Goal: Navigation & Orientation: Find specific page/section

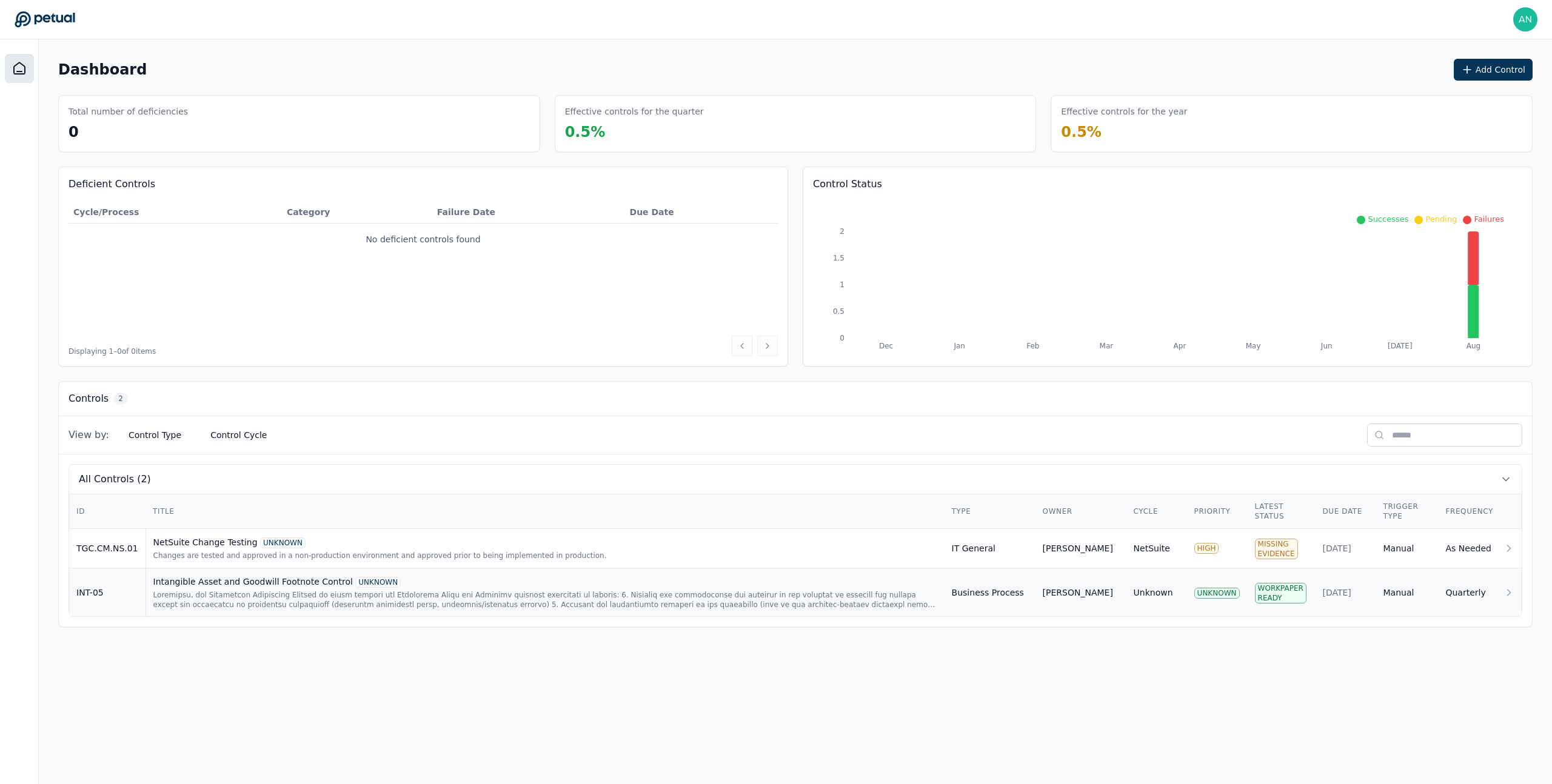
click at [223, 596] on div at bounding box center [545, 600] width 784 height 19
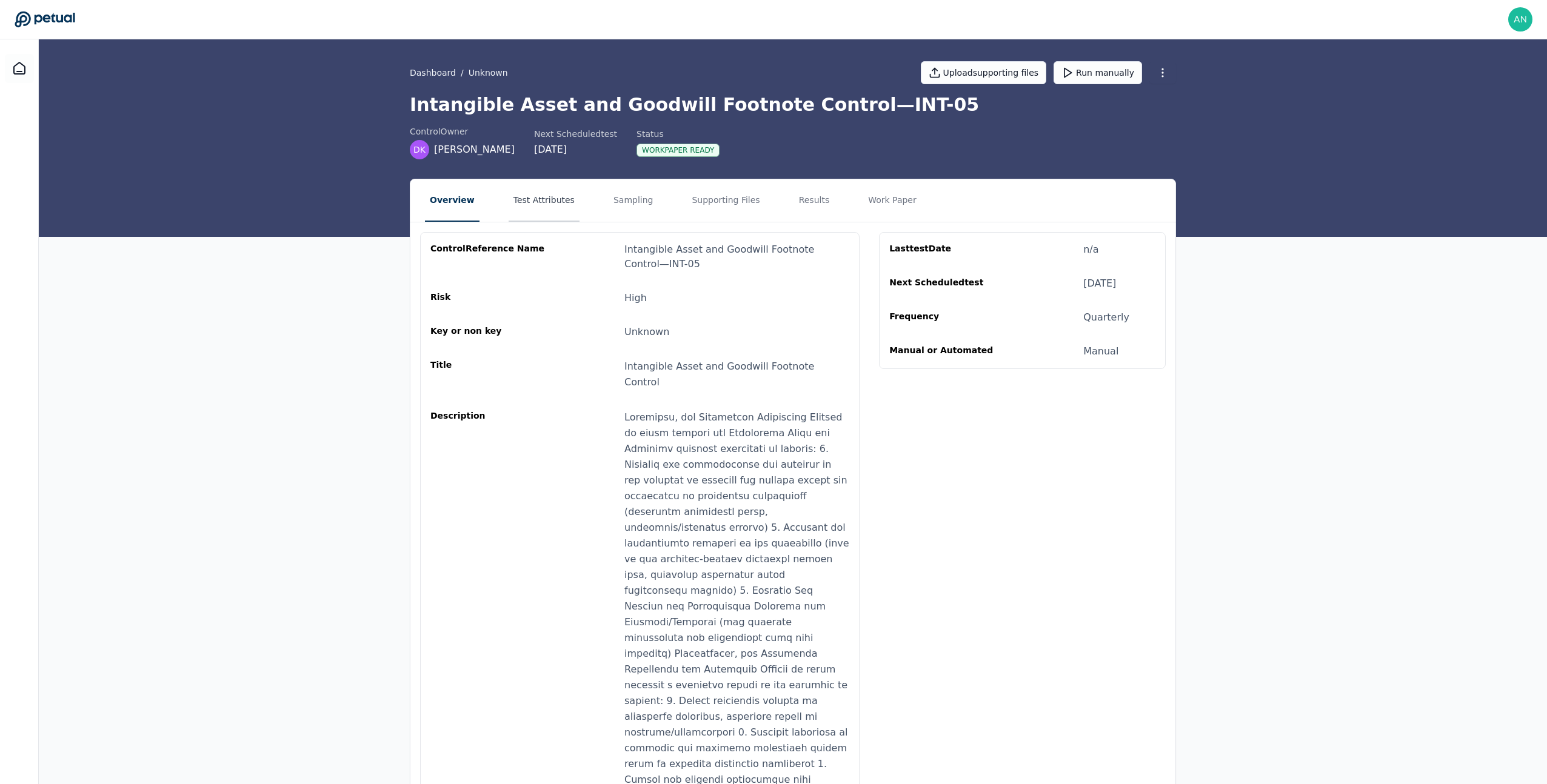
click at [547, 189] on button "Test Attributes" at bounding box center [544, 200] width 71 height 42
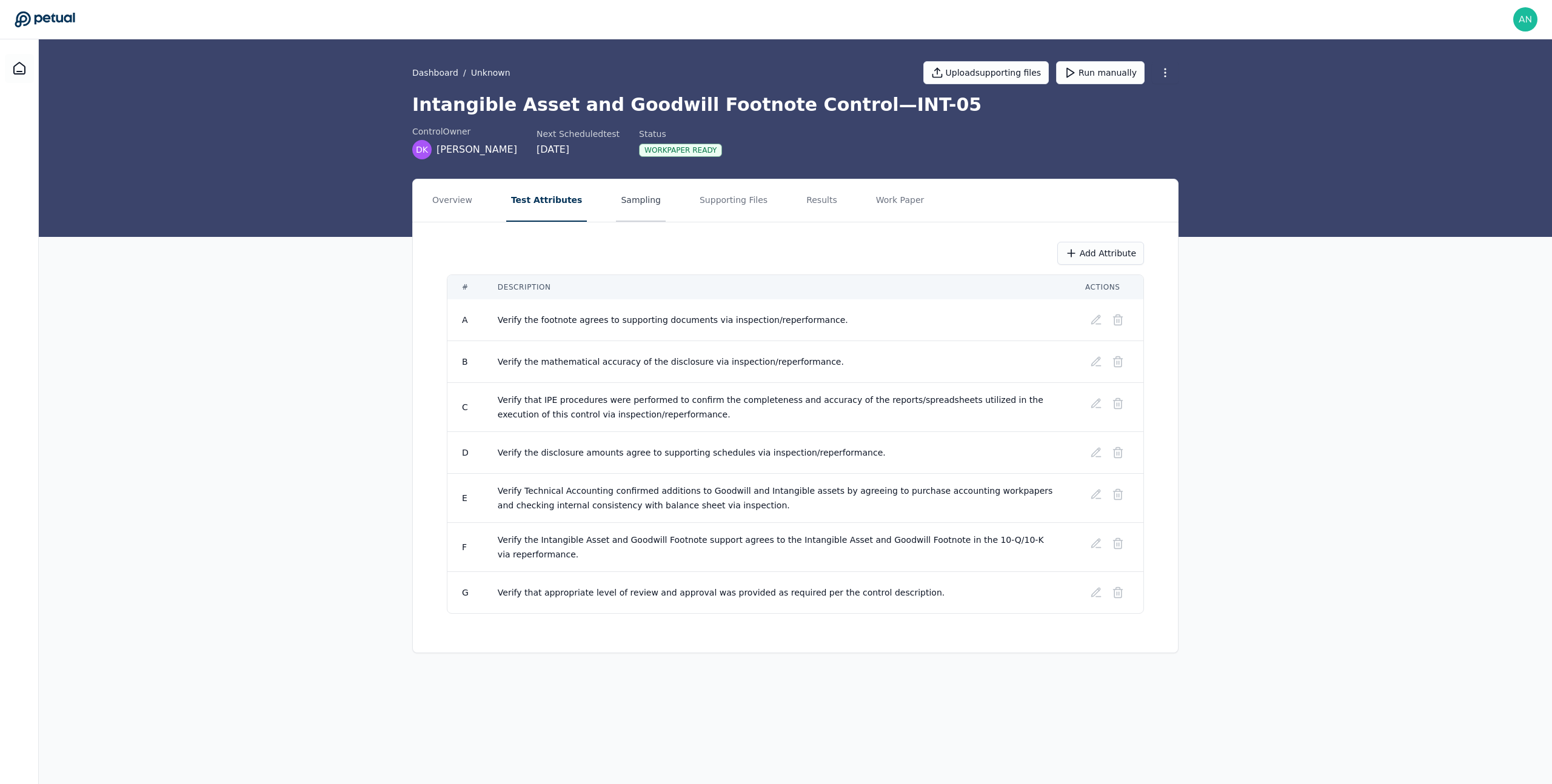
click at [627, 194] on button "Sampling" at bounding box center [640, 200] width 50 height 42
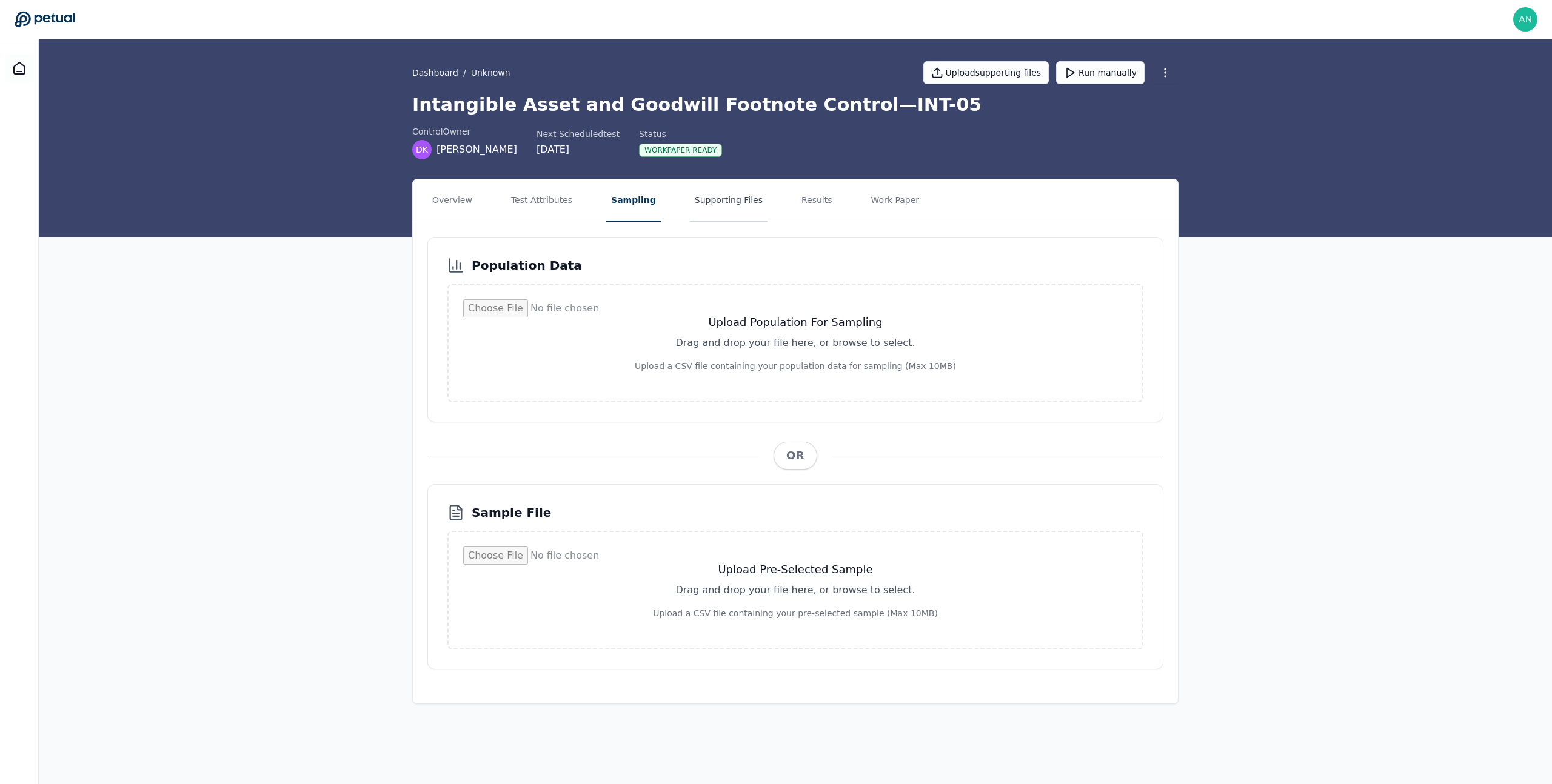
click at [704, 207] on button "Supporting Files" at bounding box center [729, 200] width 78 height 42
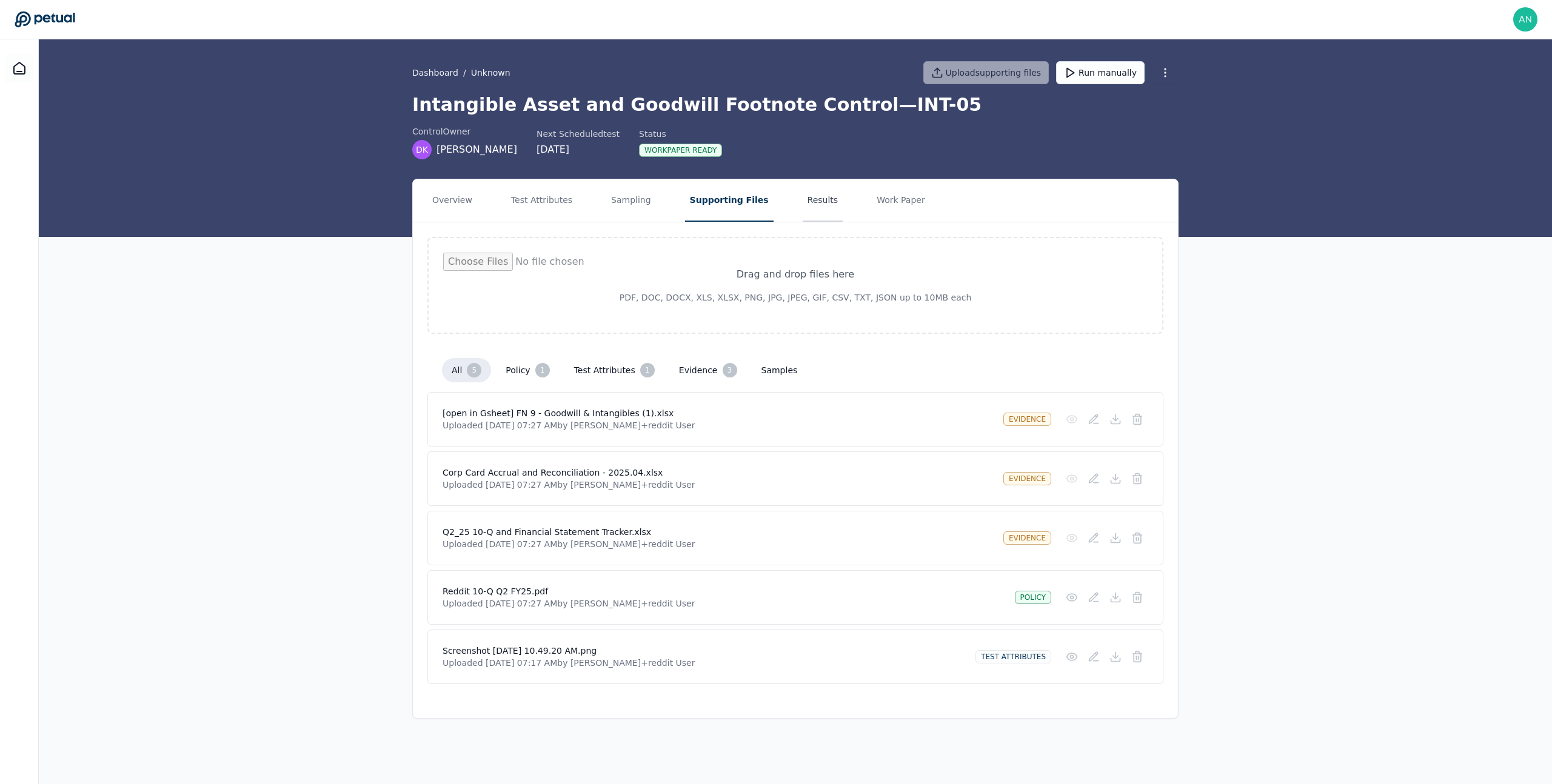
click at [815, 207] on button "Results" at bounding box center [823, 200] width 40 height 42
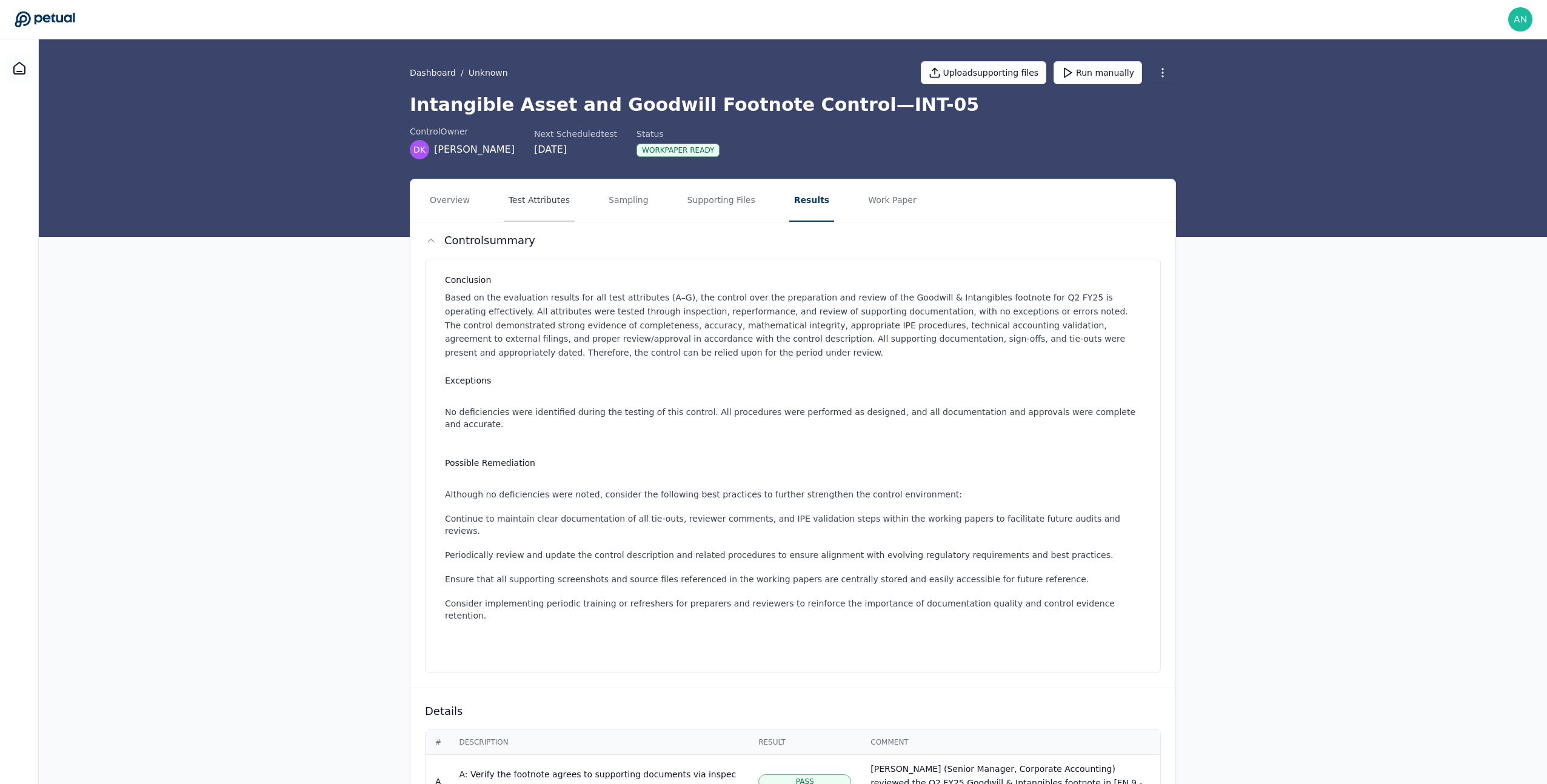
click at [557, 217] on button "Test Attributes" at bounding box center [539, 200] width 71 height 42
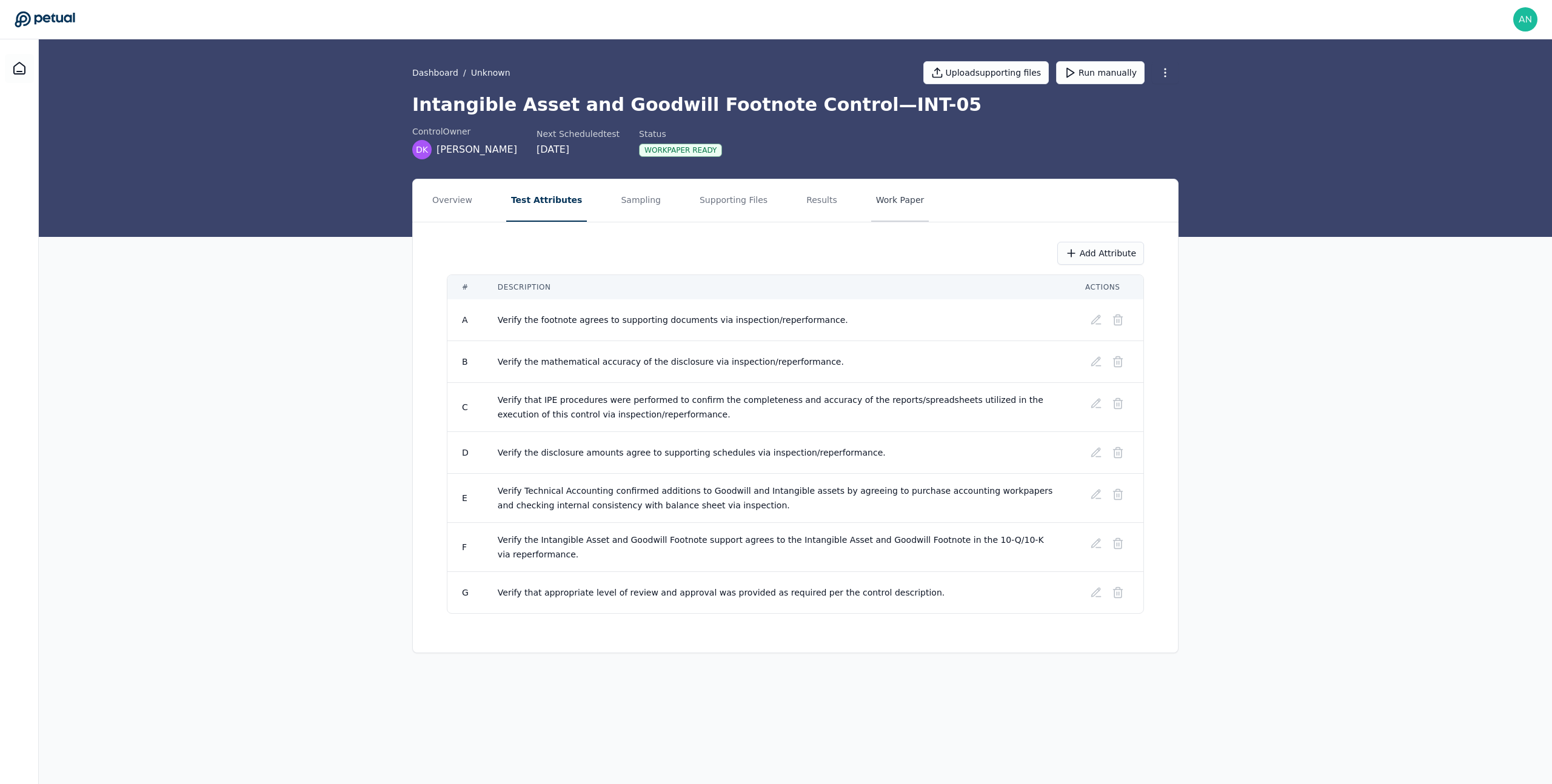
click at [873, 211] on button "Work Paper" at bounding box center [900, 200] width 58 height 42
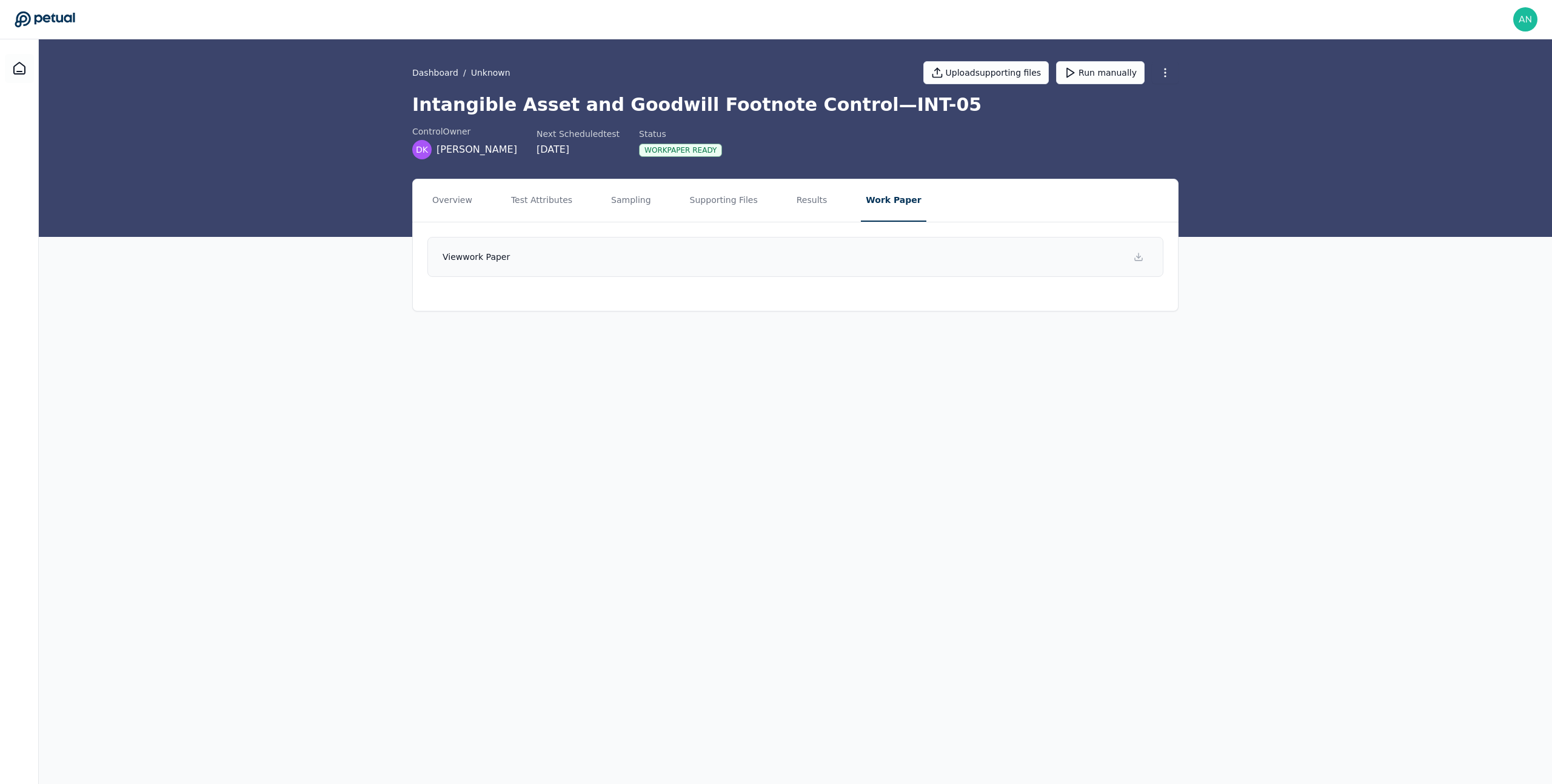
click at [633, 251] on link "View work paper" at bounding box center [795, 257] width 736 height 40
